Goal: Task Accomplishment & Management: Manage account settings

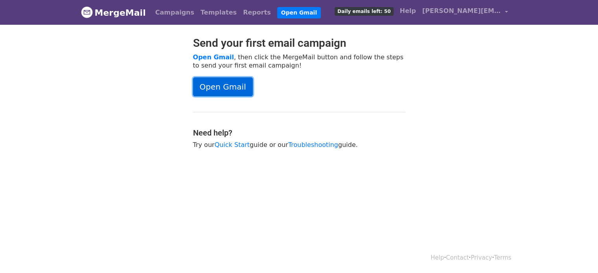
click at [235, 83] on link "Open Gmail" at bounding box center [223, 87] width 60 height 19
click at [384, 11] on span "Daily emails left: 50" at bounding box center [364, 11] width 59 height 9
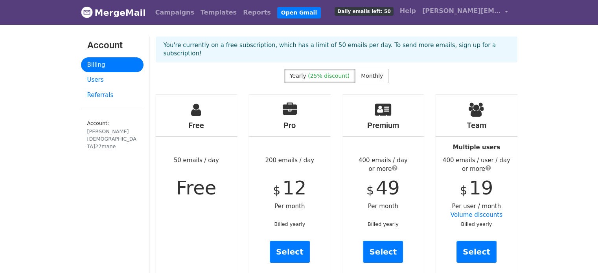
click at [118, 12] on link "MergeMail" at bounding box center [113, 12] width 65 height 17
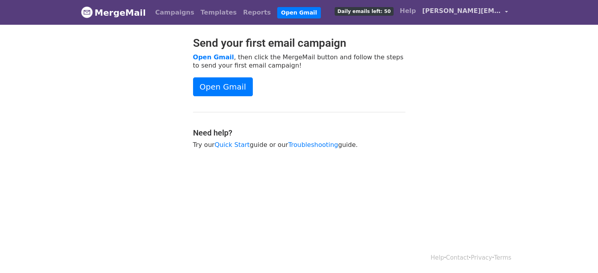
click at [445, 9] on span "[PERSON_NAME][EMAIL_ADDRESS][DOMAIN_NAME]" at bounding box center [462, 10] width 79 height 9
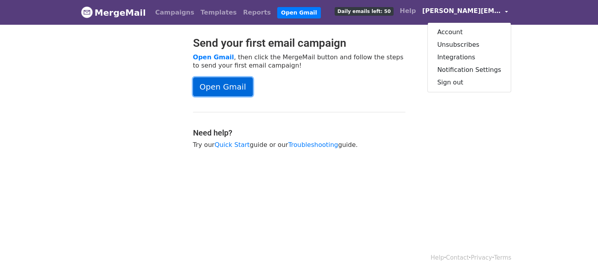
click at [208, 92] on link "Open Gmail" at bounding box center [223, 87] width 60 height 19
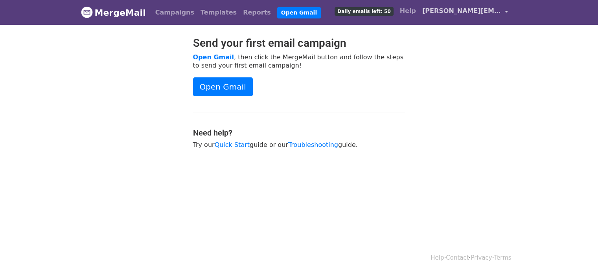
click at [495, 6] on link "[PERSON_NAME][EMAIL_ADDRESS][DOMAIN_NAME]" at bounding box center [465, 12] width 92 height 18
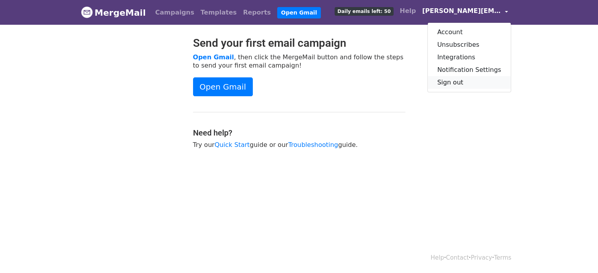
click at [471, 79] on link "Sign out" at bounding box center [469, 82] width 83 height 13
